Goal: Information Seeking & Learning: Learn about a topic

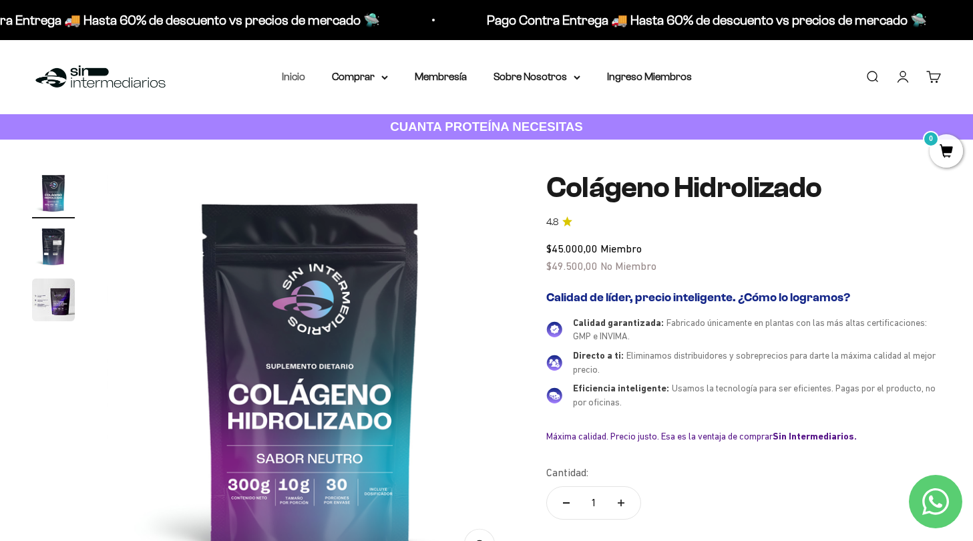
click at [291, 75] on link "Inicio" at bounding box center [293, 76] width 23 height 11
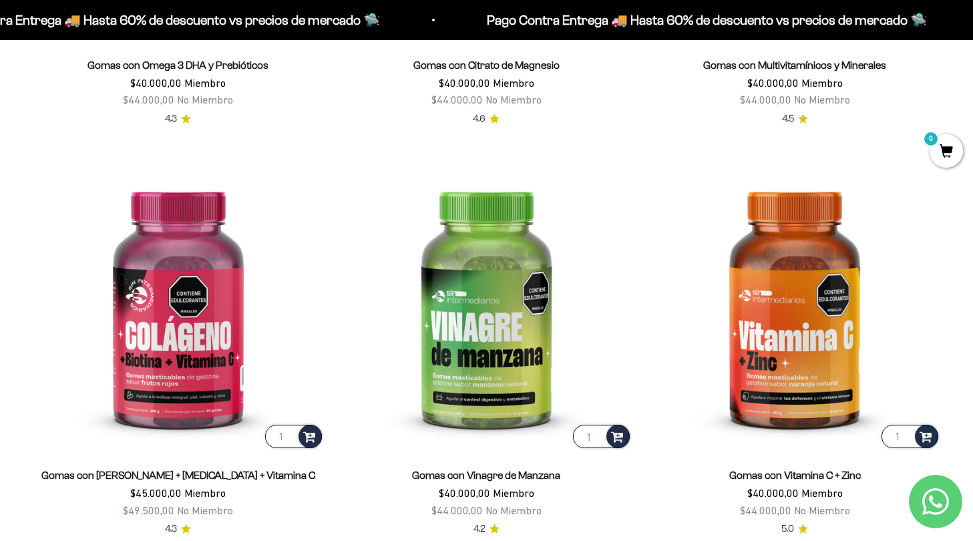
scroll to position [2204, 0]
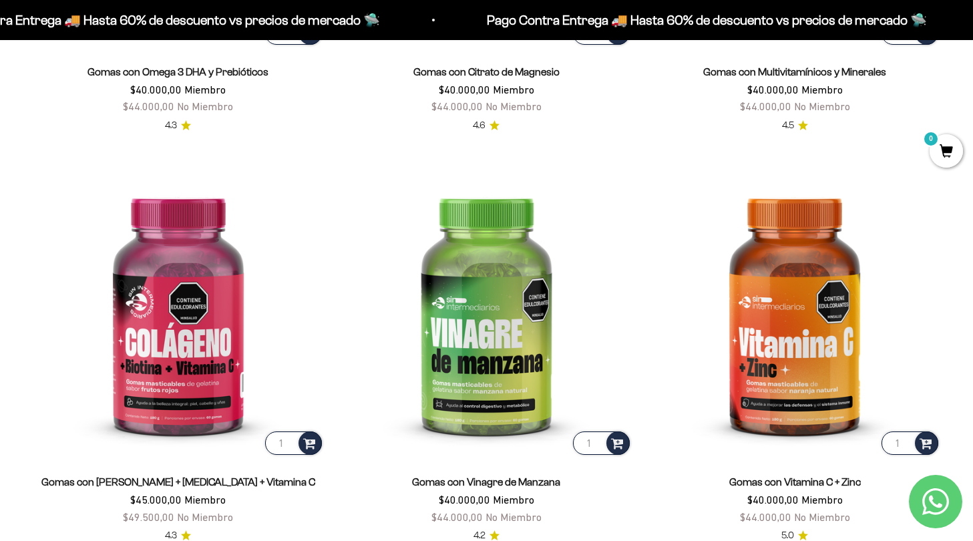
click at [320, 481] on div "Gomas con Colageno + Biotina + Vitamina C $45.000,00 Miembro $49.500,00 No Miem…" at bounding box center [178, 499] width 292 height 52
drag, startPoint x: 277, startPoint y: 484, endPoint x: 82, endPoint y: 477, distance: 195.0
click at [82, 477] on div "Gomas con Colageno + Biotina + Vitamina C $45.000,00 Miembro $49.500,00 No Miem…" at bounding box center [178, 499] width 292 height 52
click at [82, 477] on link "Gomas con Colageno + Biotina + Vitamina C" at bounding box center [178, 480] width 274 height 11
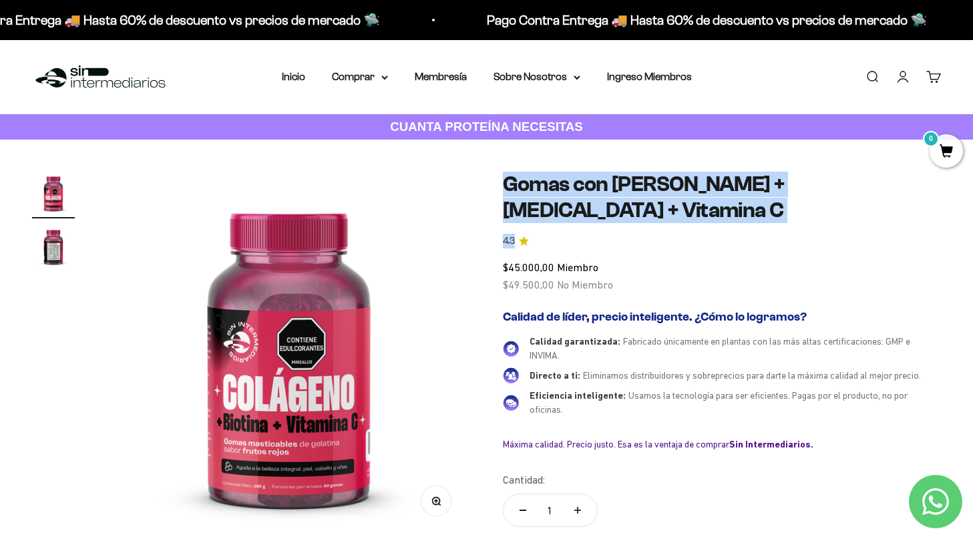
drag, startPoint x: 504, startPoint y: 186, endPoint x: 790, endPoint y: 211, distance: 286.8
click at [790, 211] on safe-sticky "Gomas con Colageno + Biotina + Vitamina C 4.3 $45.000,00 Miembro $49.500,00 No …" at bounding box center [722, 393] width 439 height 443
click at [776, 234] on link "4.3" at bounding box center [722, 241] width 439 height 15
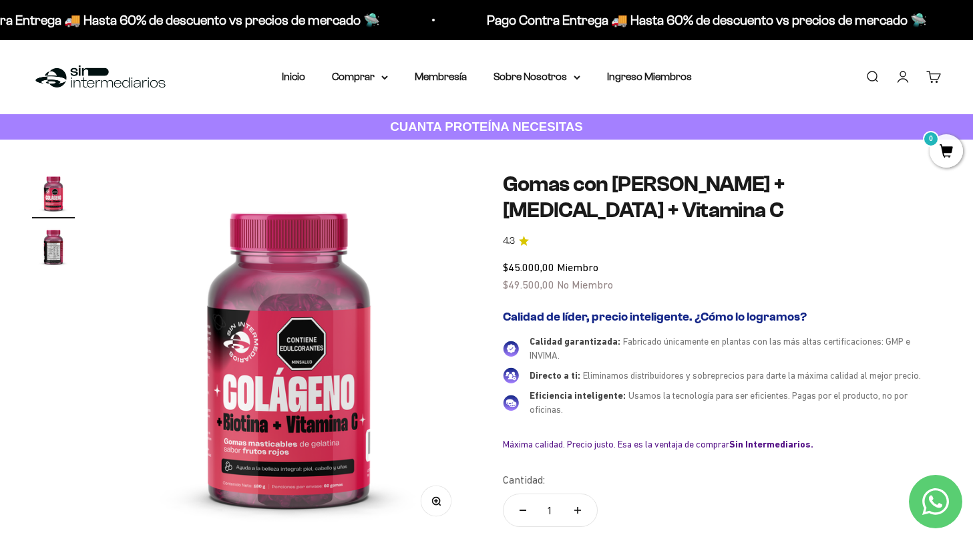
click at [496, 180] on div "Zoom Ir al artículo 1 Ir al artículo 2 Gomas con Colageno + Biotina + Vitamina …" at bounding box center [486, 393] width 908 height 443
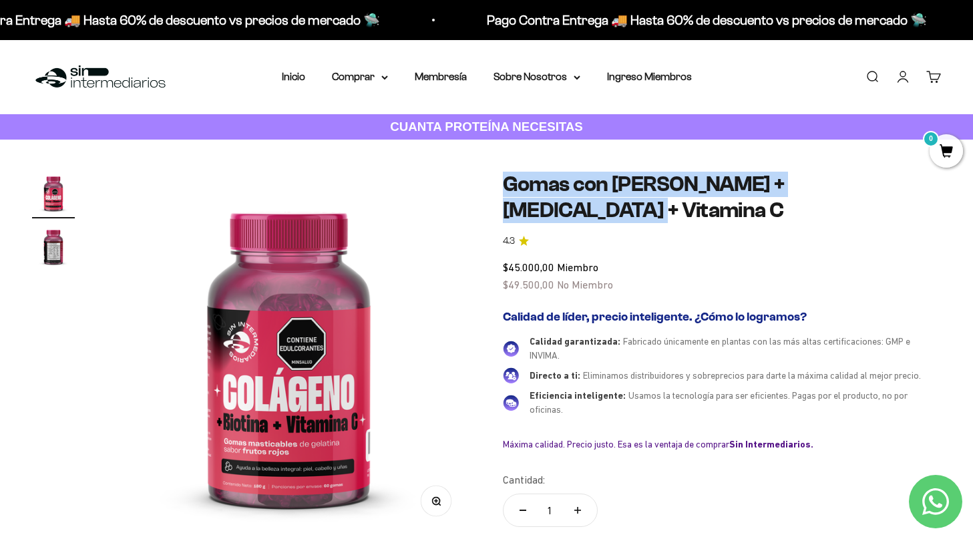
drag, startPoint x: 500, startPoint y: 181, endPoint x: 908, endPoint y: 181, distance: 408.5
click at [908, 181] on div "Zoom Ir al artículo 1 Ir al artículo 2 Gomas con Colageno + Biotina + Vitamina …" at bounding box center [486, 393] width 908 height 443
copy h1 "Gomas con Colageno + Biotina + Vitamina C"
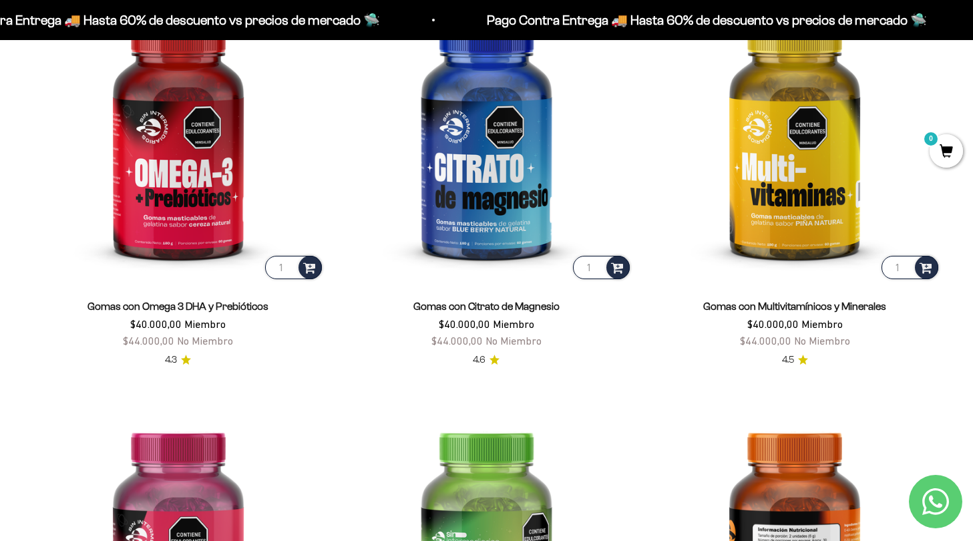
scroll to position [1934, 0]
